Goal: Transaction & Acquisition: Purchase product/service

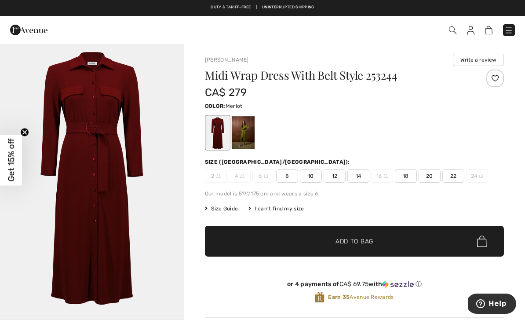
click at [337, 172] on span "12" at bounding box center [335, 175] width 22 height 13
click at [377, 238] on span "✔ Added to Bag Add to Bag" at bounding box center [354, 241] width 299 height 31
click at [226, 208] on span "Size Guide" at bounding box center [221, 209] width 33 height 8
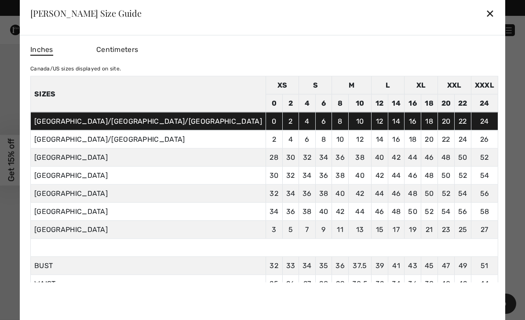
click at [429, 8] on div at bounding box center [262, 160] width 525 height 320
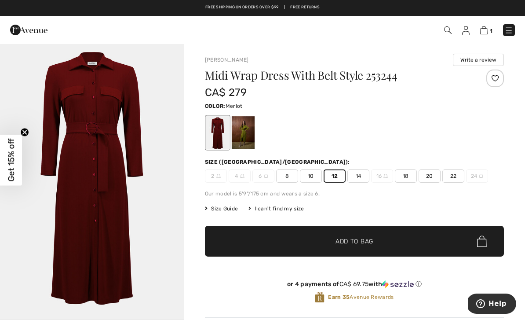
click at [486, 27] on img at bounding box center [483, 30] width 7 height 8
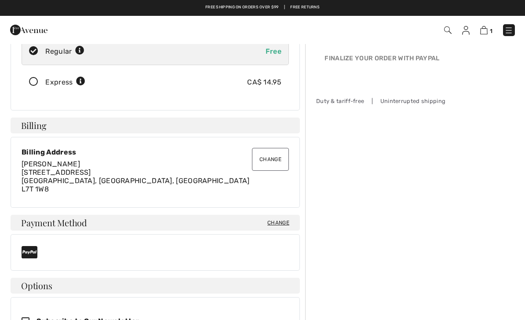
scroll to position [106, 0]
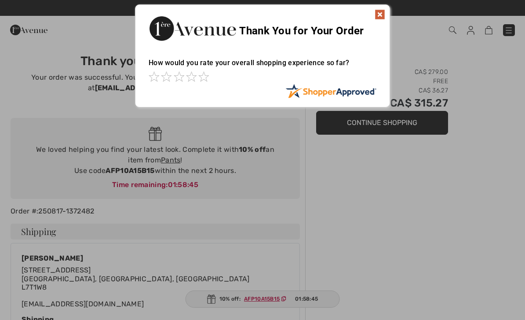
click at [381, 11] on img at bounding box center [380, 14] width 11 height 11
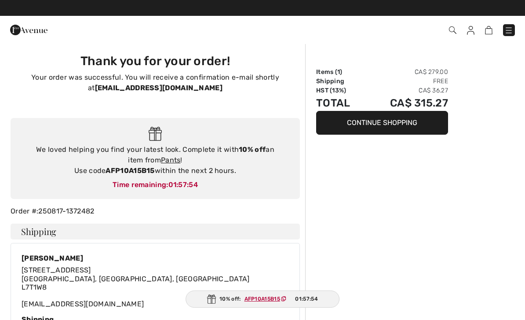
click at [165, 160] on link "Pants" at bounding box center [171, 160] width 20 height 8
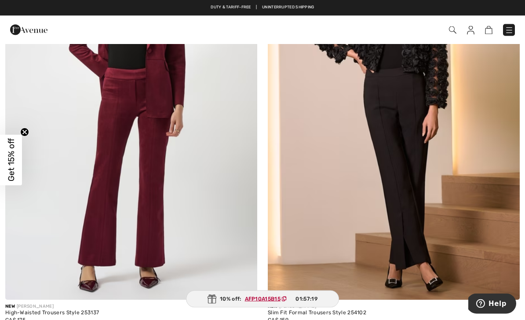
scroll to position [3664, 0]
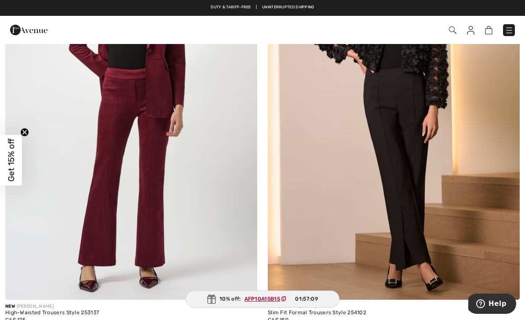
click at [151, 224] on img at bounding box center [131, 111] width 252 height 378
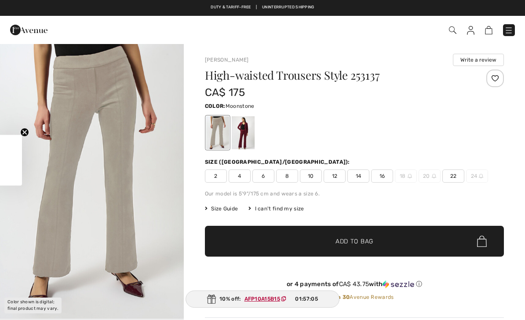
checkbox input "true"
click at [245, 134] on div at bounding box center [243, 132] width 23 height 33
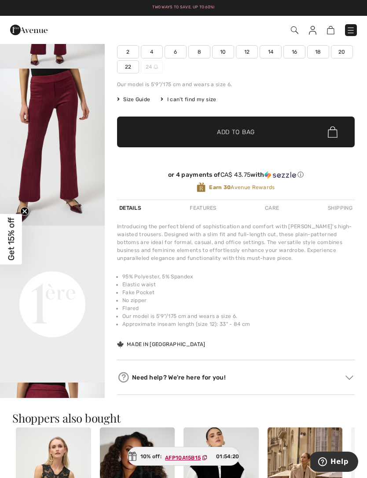
click at [42, 172] on img "2 / 4" at bounding box center [52, 147] width 105 height 157
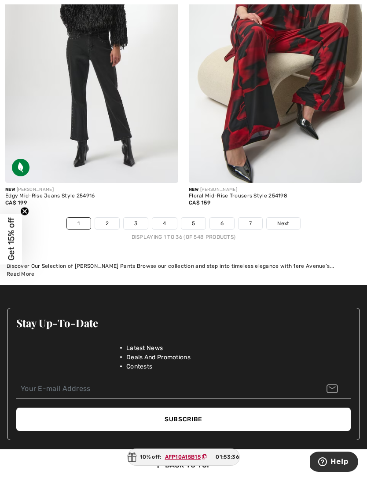
scroll to position [5558, 0]
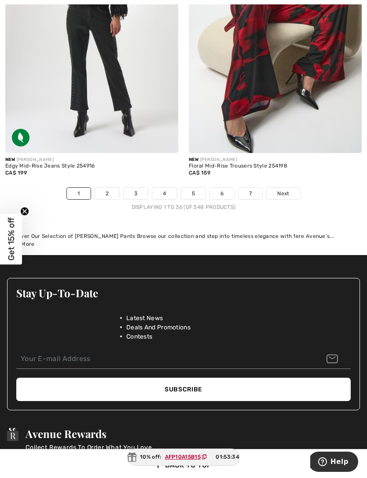
click at [105, 188] on link "2" at bounding box center [107, 193] width 24 height 11
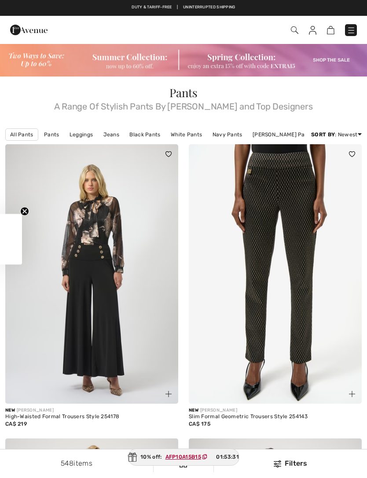
checkbox input "true"
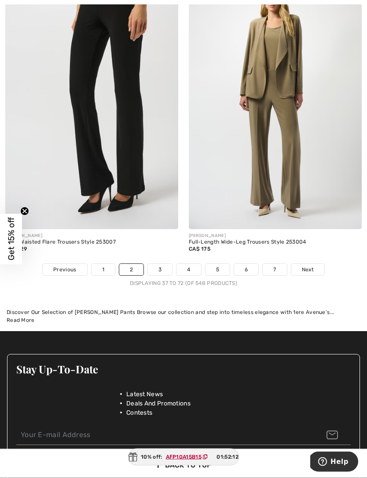
scroll to position [5469, 0]
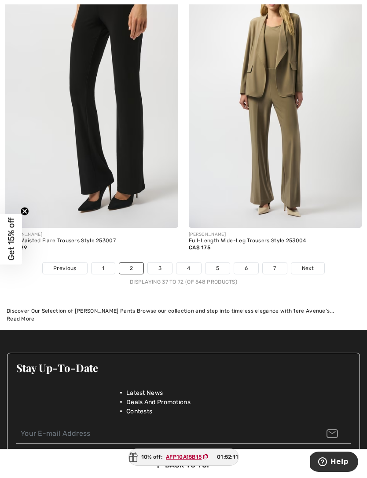
click at [157, 264] on link "3" at bounding box center [160, 268] width 24 height 11
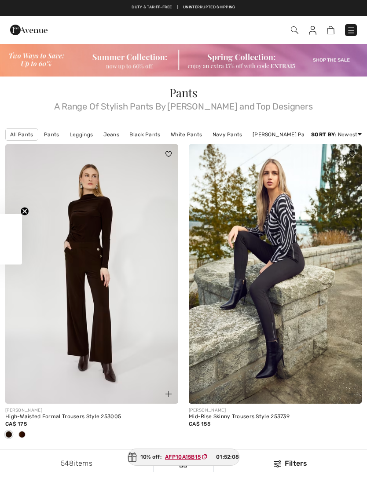
checkbox input "true"
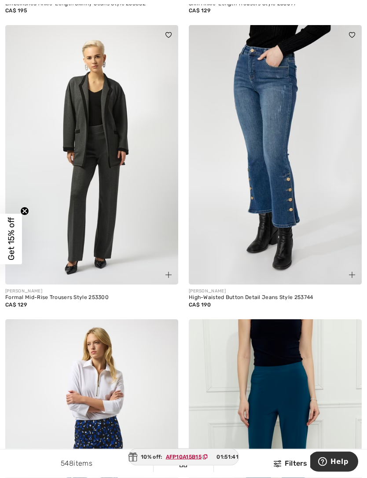
scroll to position [1016, 0]
click at [79, 168] on img at bounding box center [91, 155] width 173 height 260
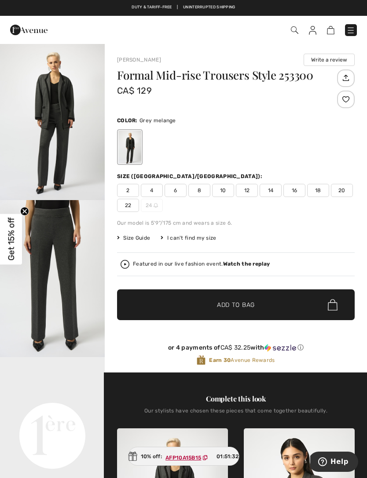
click at [48, 117] on img "1 / 4" at bounding box center [52, 121] width 105 height 157
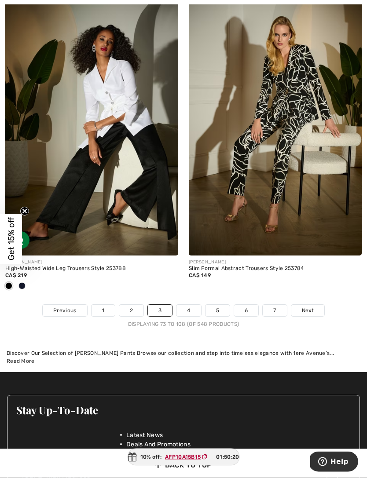
scroll to position [5412, 0]
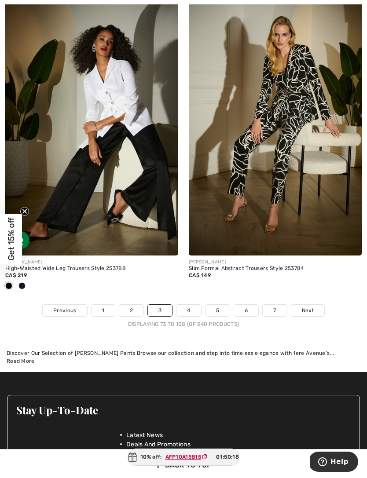
click at [184, 305] on link "4" at bounding box center [188, 310] width 24 height 11
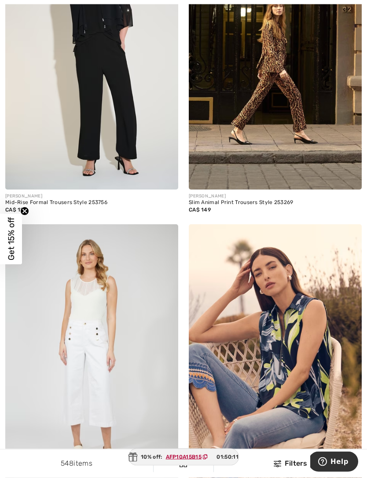
scroll to position [214, 0]
click at [234, 131] on img at bounding box center [275, 60] width 173 height 260
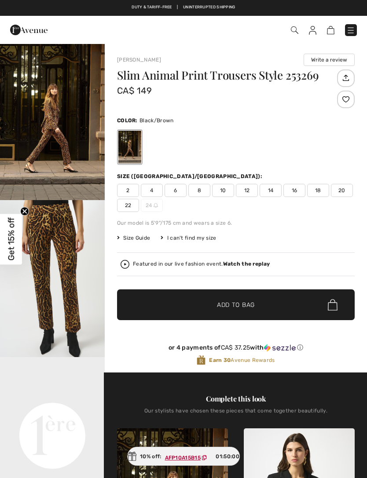
checkbox input "true"
click at [45, 221] on img "2 / 5" at bounding box center [52, 278] width 105 height 157
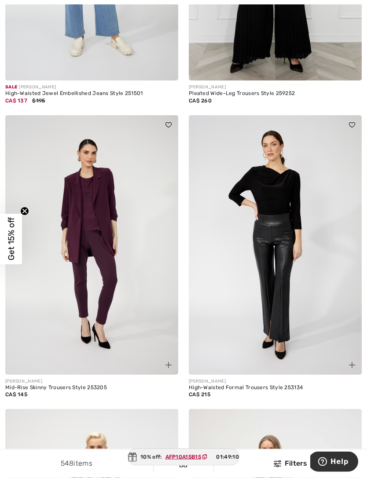
scroll to position [2461, 0]
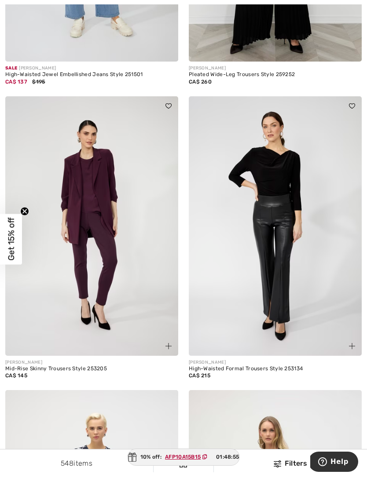
click at [84, 253] on img at bounding box center [91, 226] width 173 height 260
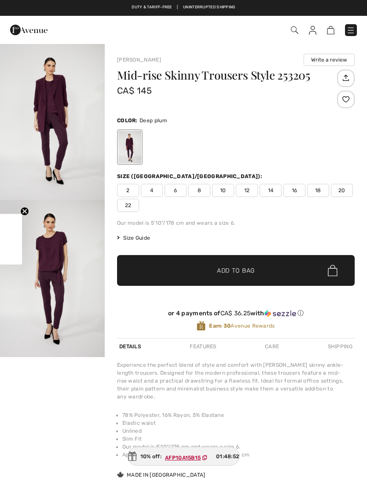
checkbox input "true"
click at [49, 277] on img "2 / 2" at bounding box center [52, 278] width 105 height 157
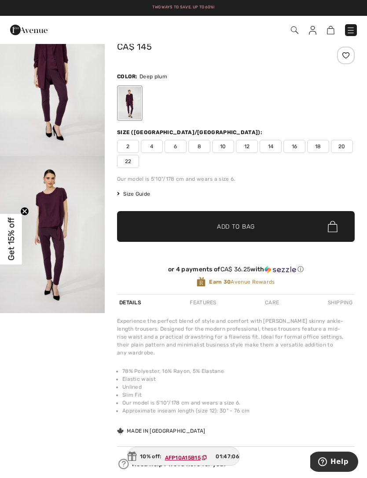
scroll to position [43, 0]
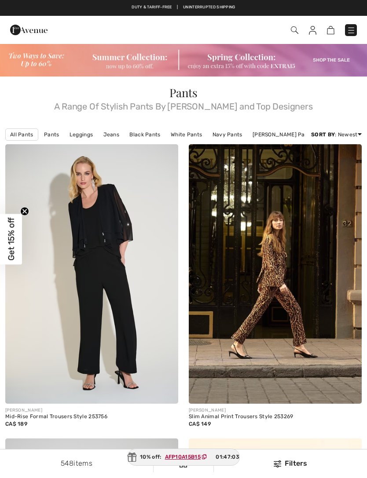
checkbox input "true"
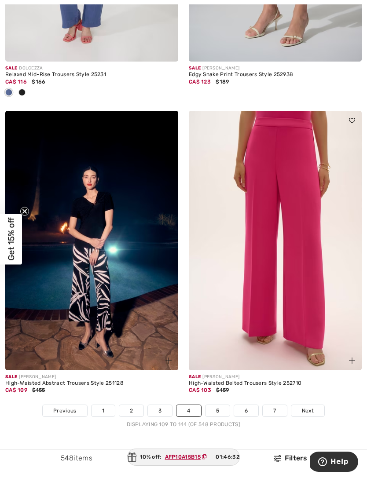
scroll to position [5315, 0]
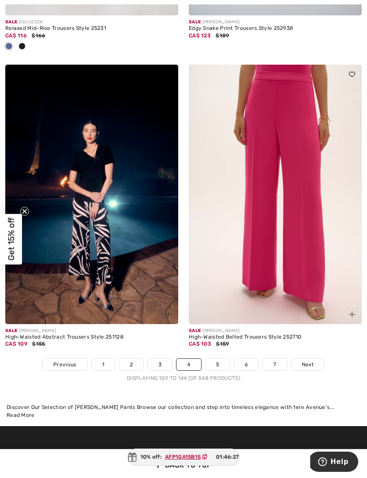
click at [241, 191] on img at bounding box center [275, 195] width 173 height 260
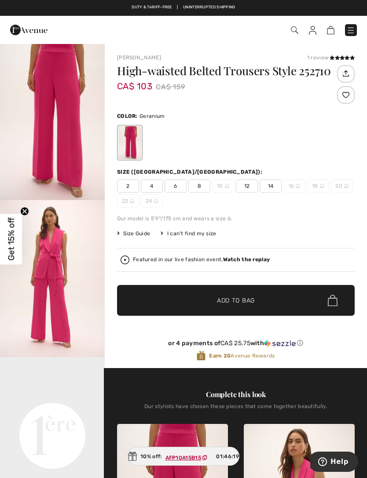
click at [42, 252] on img "2 / 5" at bounding box center [52, 278] width 105 height 157
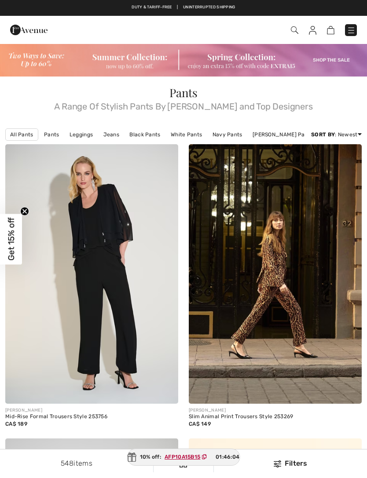
checkbox input "true"
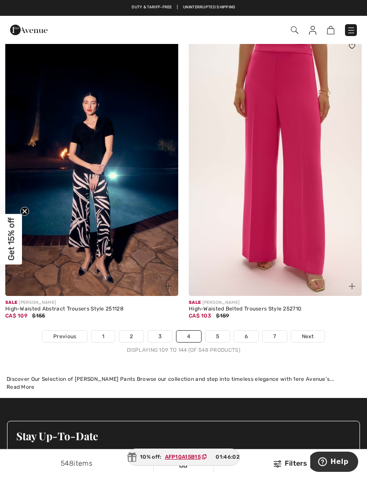
click at [219, 331] on link "5" at bounding box center [217, 336] width 24 height 11
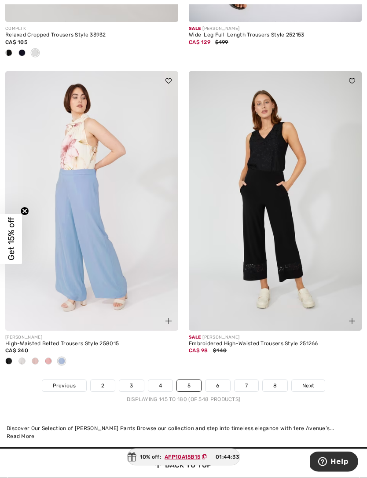
scroll to position [5381, 0]
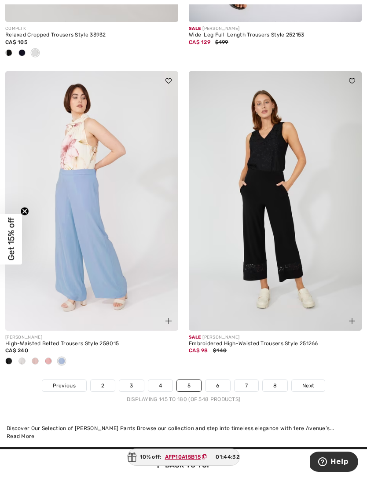
click at [209, 380] on link "6" at bounding box center [217, 385] width 24 height 11
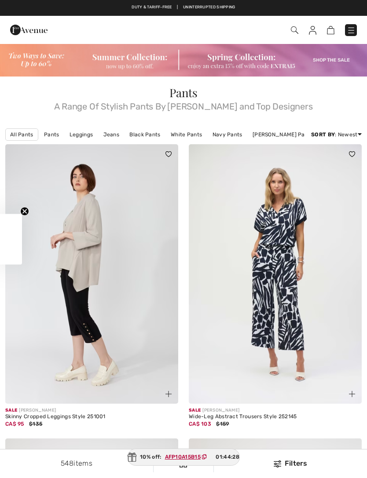
checkbox input "true"
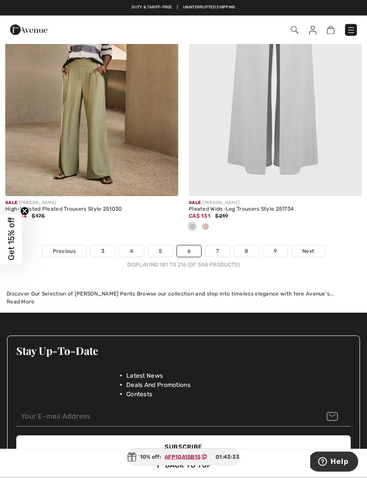
scroll to position [5486, 0]
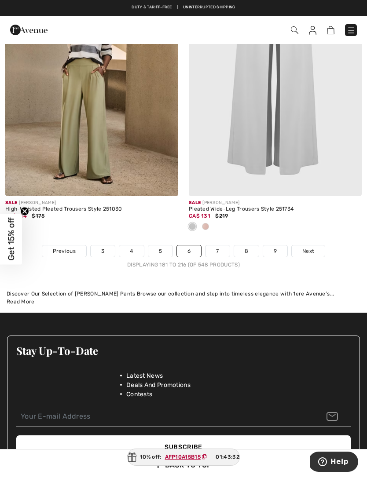
click at [212, 245] on link "7" at bounding box center [217, 250] width 24 height 11
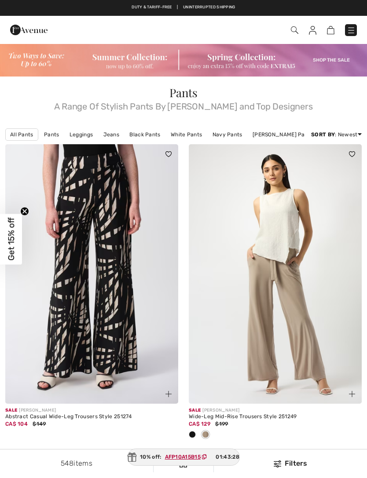
checkbox input "true"
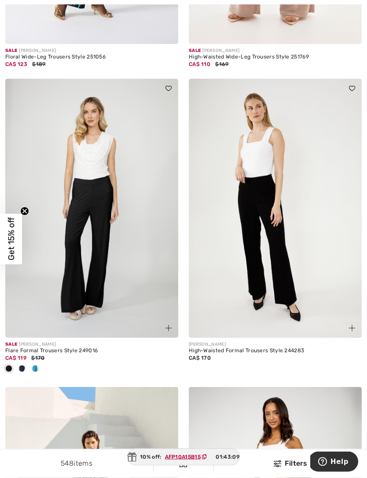
scroll to position [2228, 0]
click at [83, 234] on img at bounding box center [91, 209] width 173 height 260
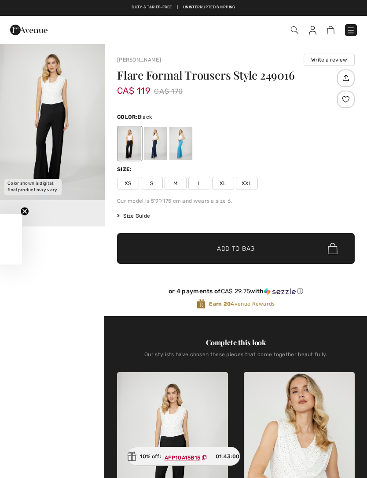
checkbox input "true"
click at [148, 152] on div at bounding box center [155, 143] width 23 height 33
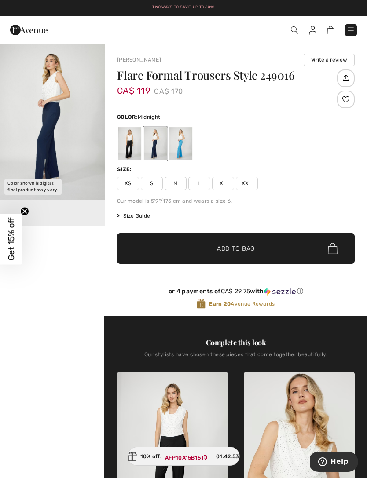
click at [49, 127] on img "1 / 1" at bounding box center [52, 121] width 105 height 157
click at [182, 148] on div at bounding box center [180, 143] width 23 height 33
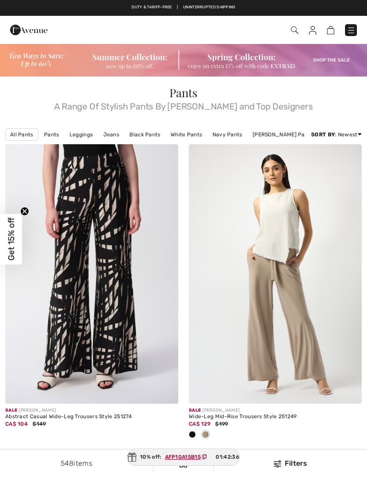
checkbox input "true"
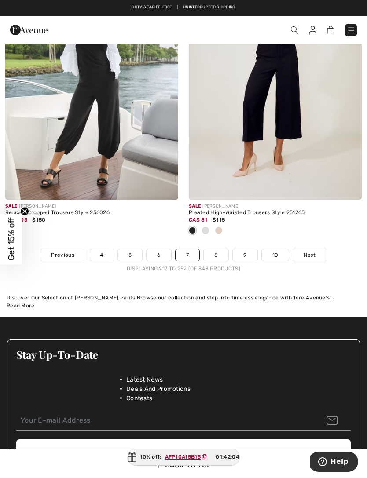
scroll to position [5502, 0]
